Goal: Task Accomplishment & Management: Manage account settings

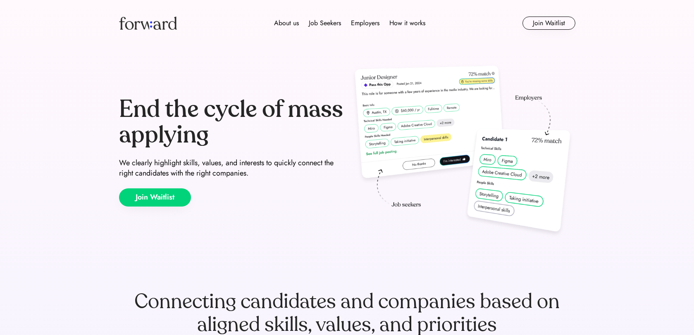
click at [152, 196] on button "Join Waitlist" at bounding box center [155, 198] width 72 height 18
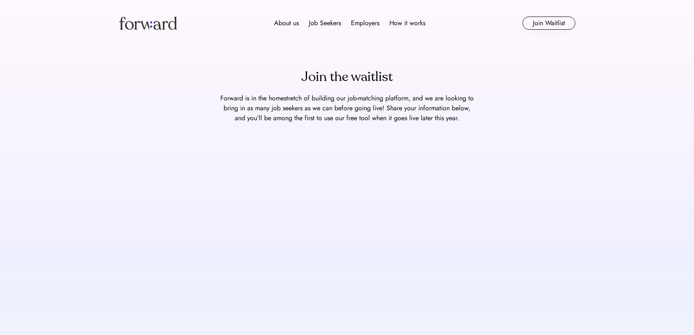
click at [159, 23] on img at bounding box center [148, 23] width 58 height 13
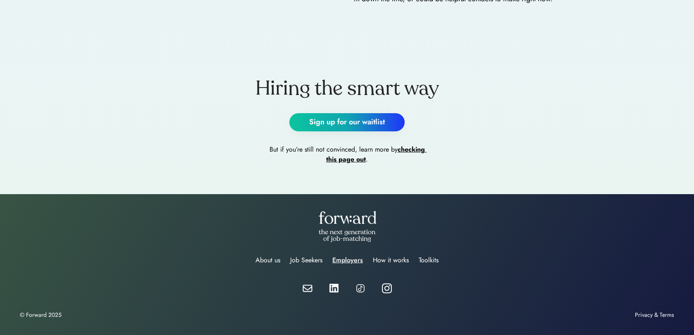
scroll to position [1712, 0]
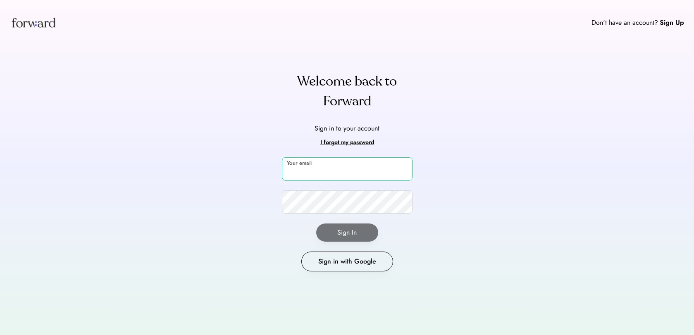
click at [308, 173] on input "email" at bounding box center [347, 169] width 131 height 23
type input "**********"
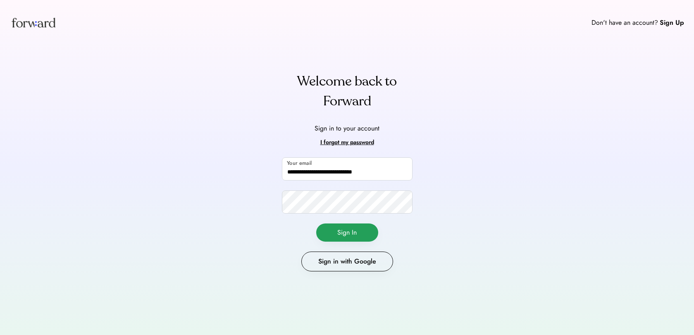
click at [355, 235] on button "Sign In" at bounding box center [347, 233] width 62 height 18
